Goal: Complete application form

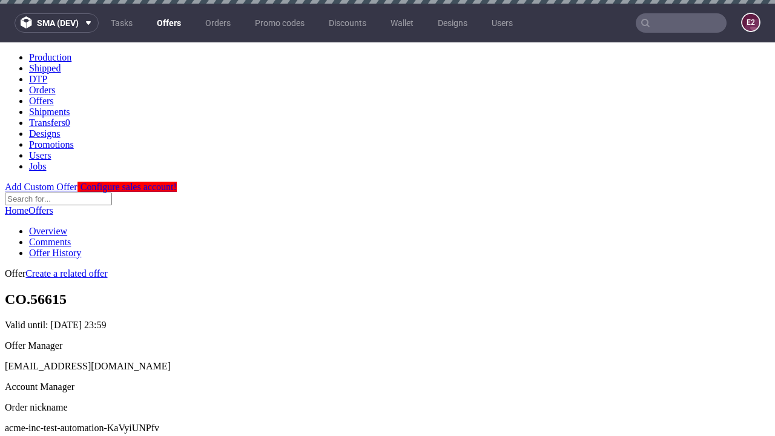
scroll to position [4, 0]
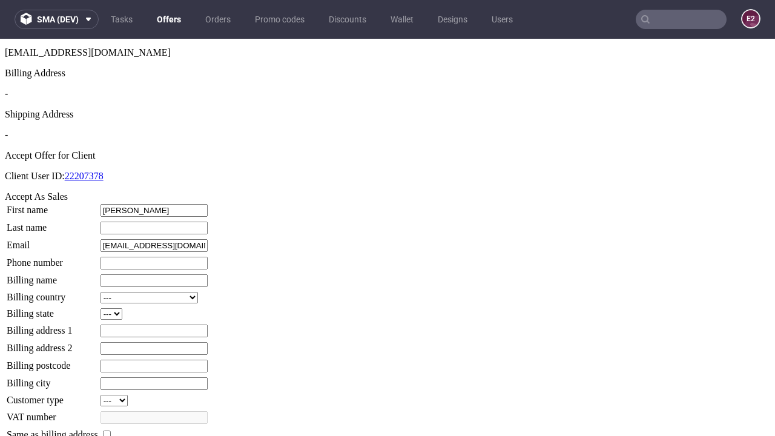
type input "[PERSON_NAME]"
type input "1509813888"
type input "Giovanna_Pollich"
select select "13"
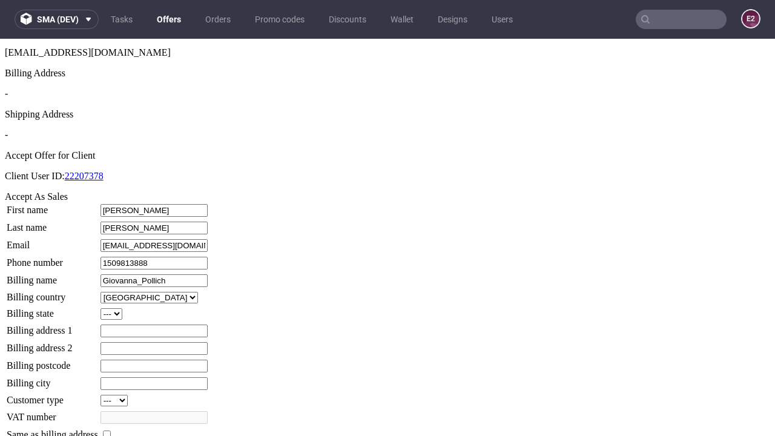
select select "132"
type input "Giovanna_Pollich"
type input "7 [PERSON_NAME]"
type input "IV12 5XC"
type input "[PERSON_NAME]"
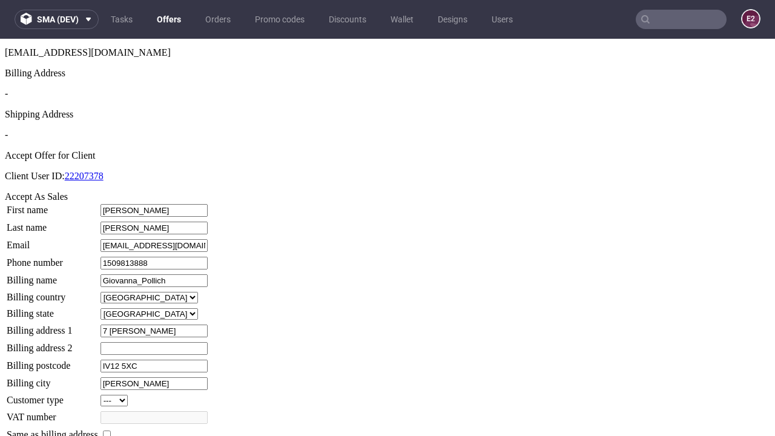
click at [111, 430] on input "checkbox" at bounding box center [107, 434] width 8 height 8
checkbox input "true"
type input "Giovanna_Pollich"
select select "13"
type input "7 [PERSON_NAME]"
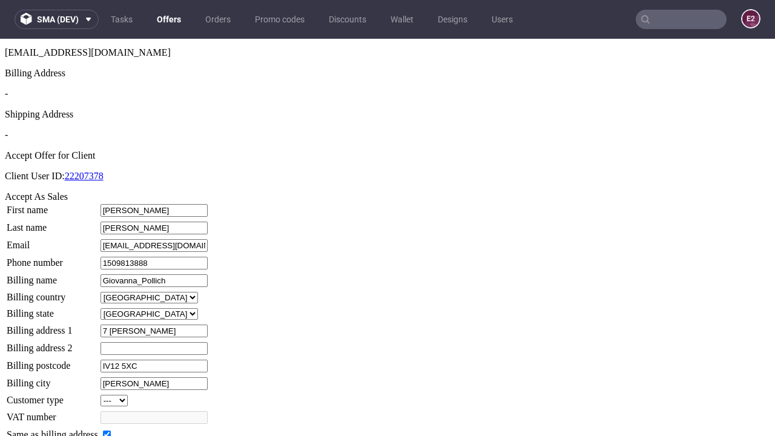
type input "IV12 5XC"
type input "[PERSON_NAME]"
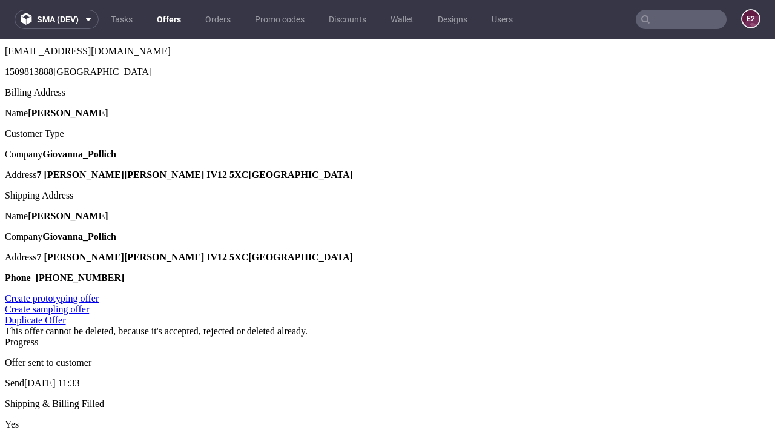
scroll to position [0, 0]
